Goal: Communication & Community: Ask a question

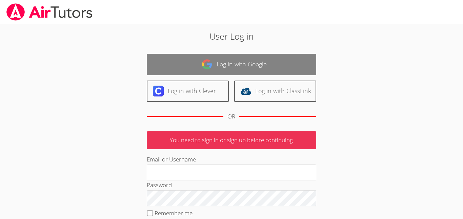
click at [211, 70] on link "Log in with Google" at bounding box center [231, 64] width 169 height 21
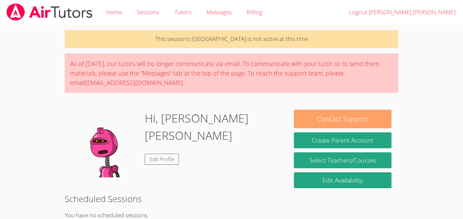
click at [342, 124] on button "Contact Support" at bounding box center [343, 119] width 98 height 19
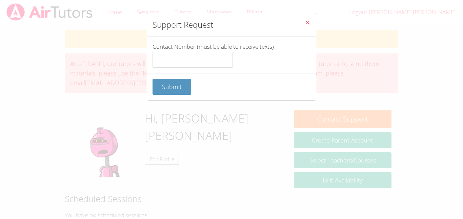
click at [306, 25] on span "Close" at bounding box center [307, 23] width 6 height 8
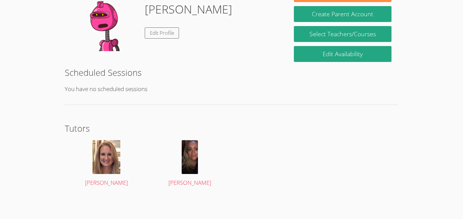
scroll to position [122, 0]
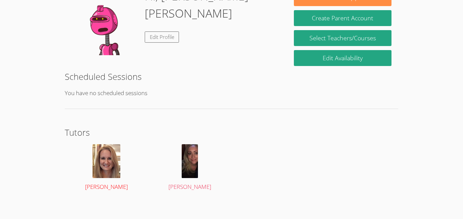
click at [117, 161] on img at bounding box center [106, 161] width 28 height 34
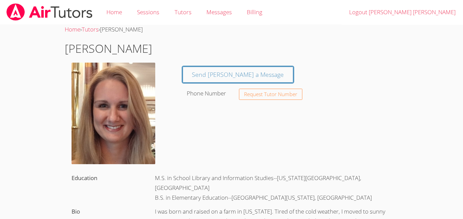
click at [130, 127] on img at bounding box center [113, 114] width 84 height 102
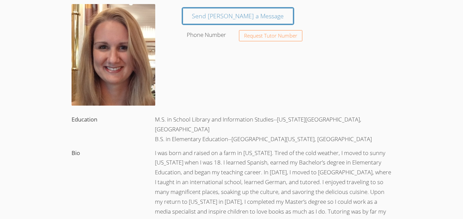
scroll to position [58, 0]
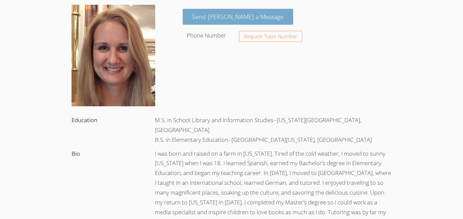
click at [209, 12] on link "Send [PERSON_NAME] a Message" at bounding box center [238, 17] width 111 height 16
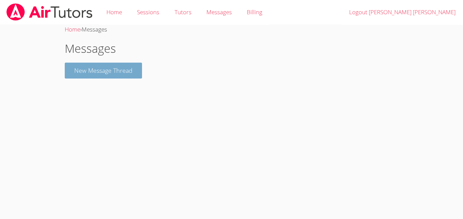
click at [97, 75] on button "New Message Thread" at bounding box center [103, 71] width 77 height 16
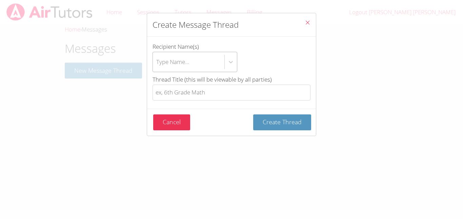
click at [191, 65] on div "Type Name..." at bounding box center [188, 62] width 71 height 20
click at [157, 65] on input "Recipient Name(s) Type Name..." at bounding box center [156, 62] width 1 height 16
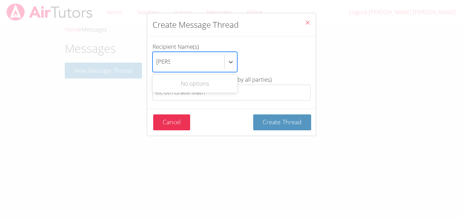
click at [215, 92] on div "No options" at bounding box center [194, 84] width 85 height 18
click at [216, 92] on div "No options" at bounding box center [194, 84] width 85 height 18
type input "luisa"
click at [256, 90] on input "Thread Title (this will be viewable by all parties)" at bounding box center [231, 93] width 158 height 16
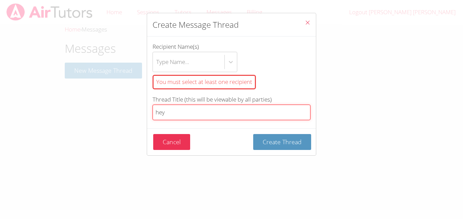
type input "hey"
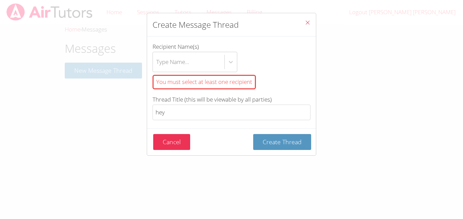
click at [244, 82] on div "You must select at least one recipient" at bounding box center [203, 82] width 103 height 15
click at [157, 70] on input "Recipient Name(s) Type Name... You must select at least one recipient" at bounding box center [156, 62] width 1 height 16
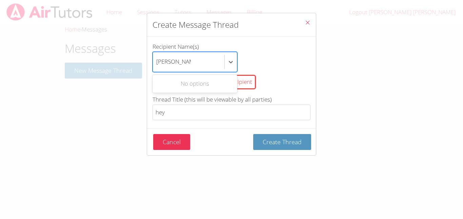
type input "luisa velador"
click at [253, 134] on button "Create Thread" at bounding box center [282, 142] width 58 height 16
click at [174, 145] on button "Cancel" at bounding box center [171, 142] width 37 height 16
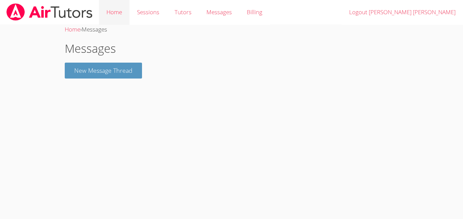
click at [112, 18] on link "Home" at bounding box center [114, 12] width 30 height 25
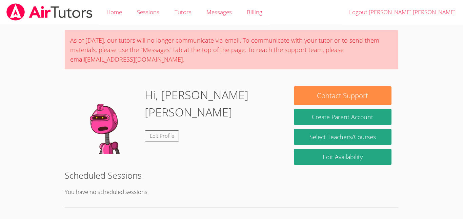
scroll to position [103, 0]
